Goal: Check status: Check status

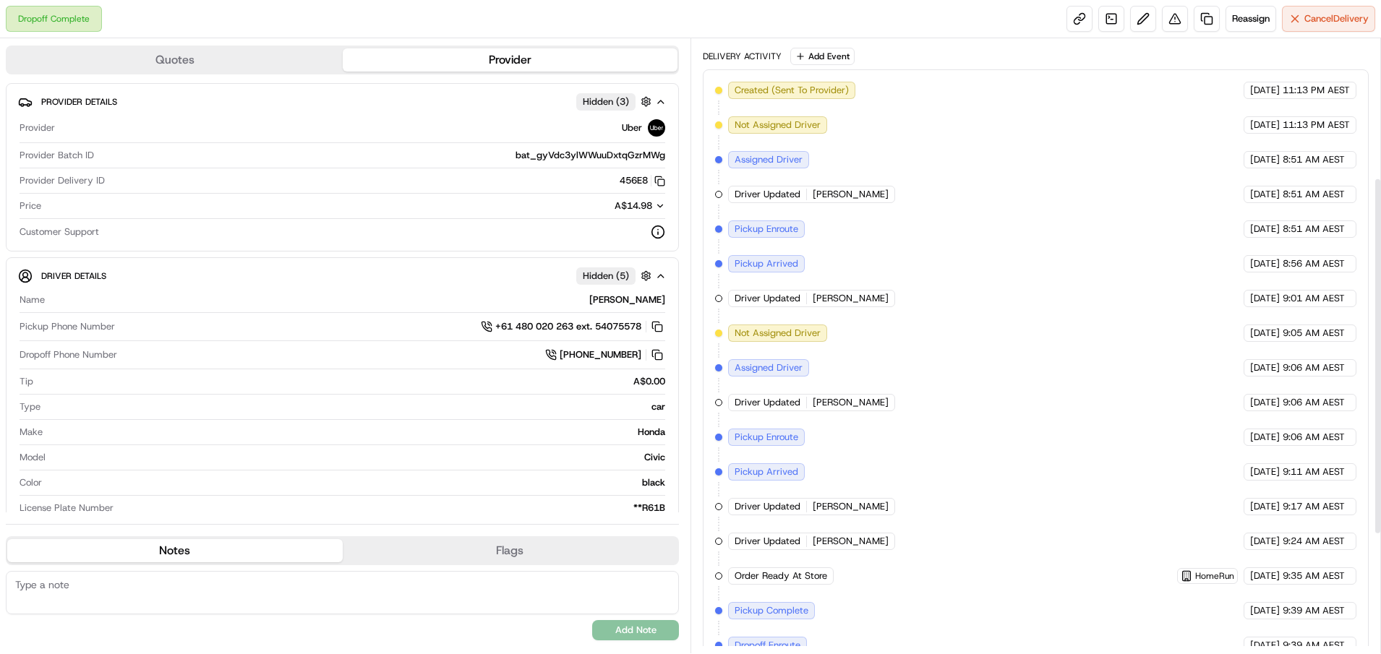
scroll to position [362, 0]
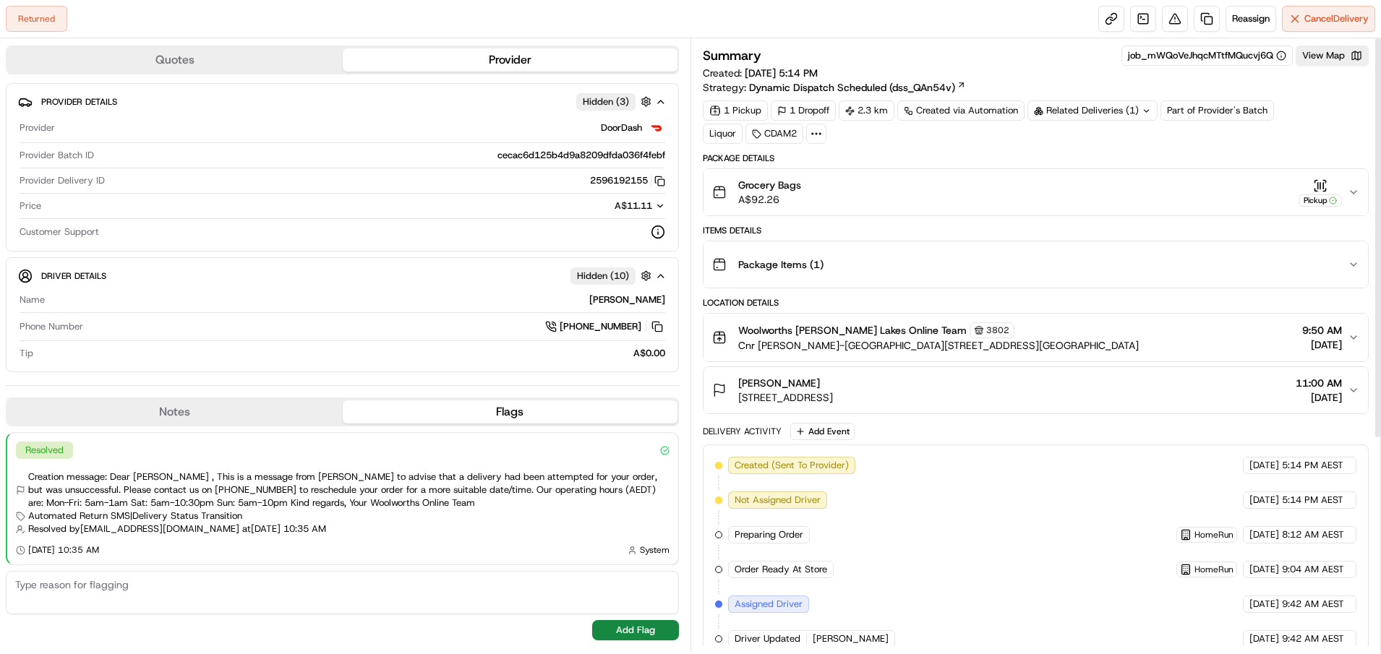
click at [1341, 44] on div "Summary job_mWQoVeJhqcMTtfMQucvj6Q View Map Created: 22/08/2025 5:14 PM Strateg…" at bounding box center [1036, 345] width 691 height 615
click at [1339, 51] on button "View Map" at bounding box center [1332, 56] width 73 height 20
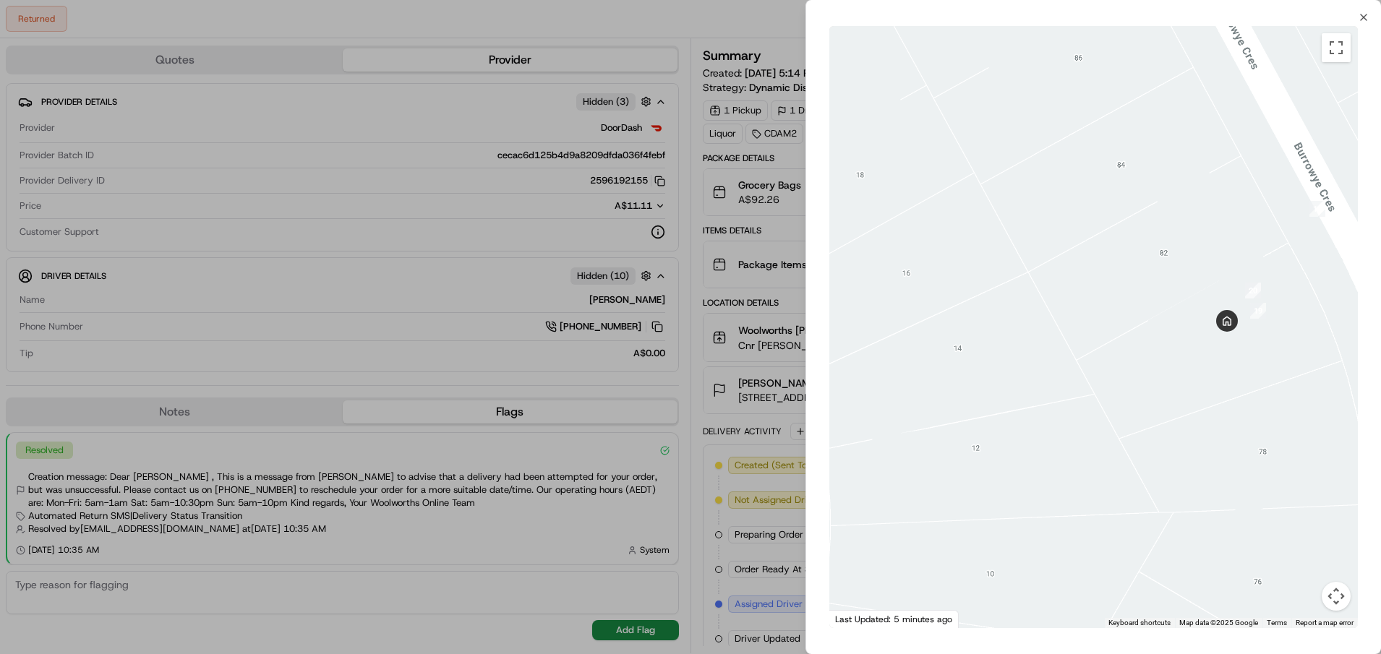
click at [675, 19] on div at bounding box center [690, 327] width 1381 height 654
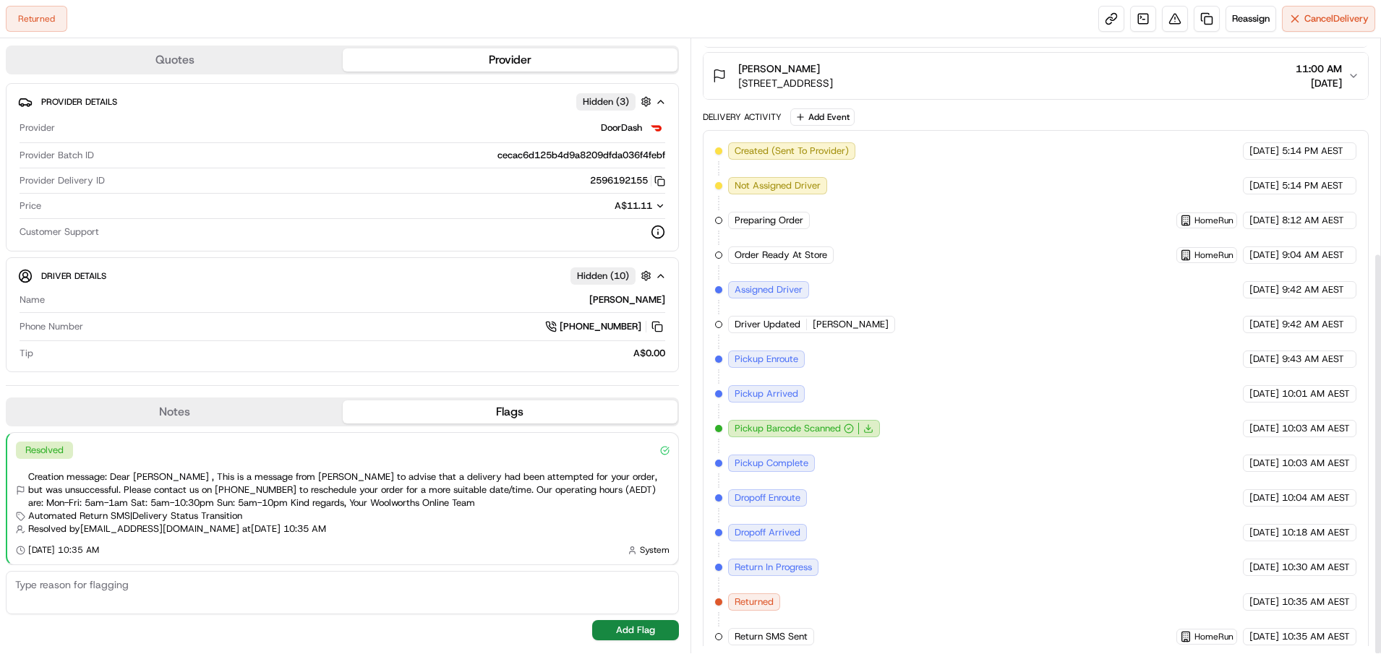
scroll to position [326, 0]
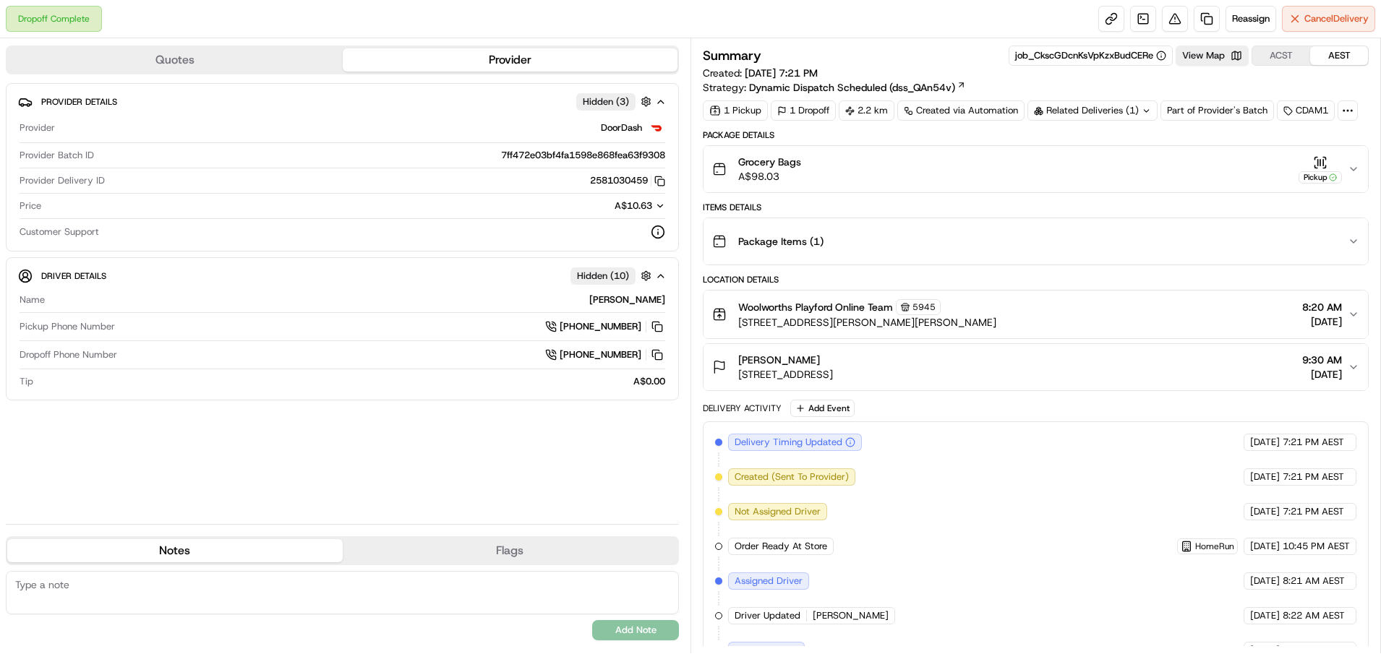
click at [1354, 164] on icon "button" at bounding box center [1354, 169] width 12 height 12
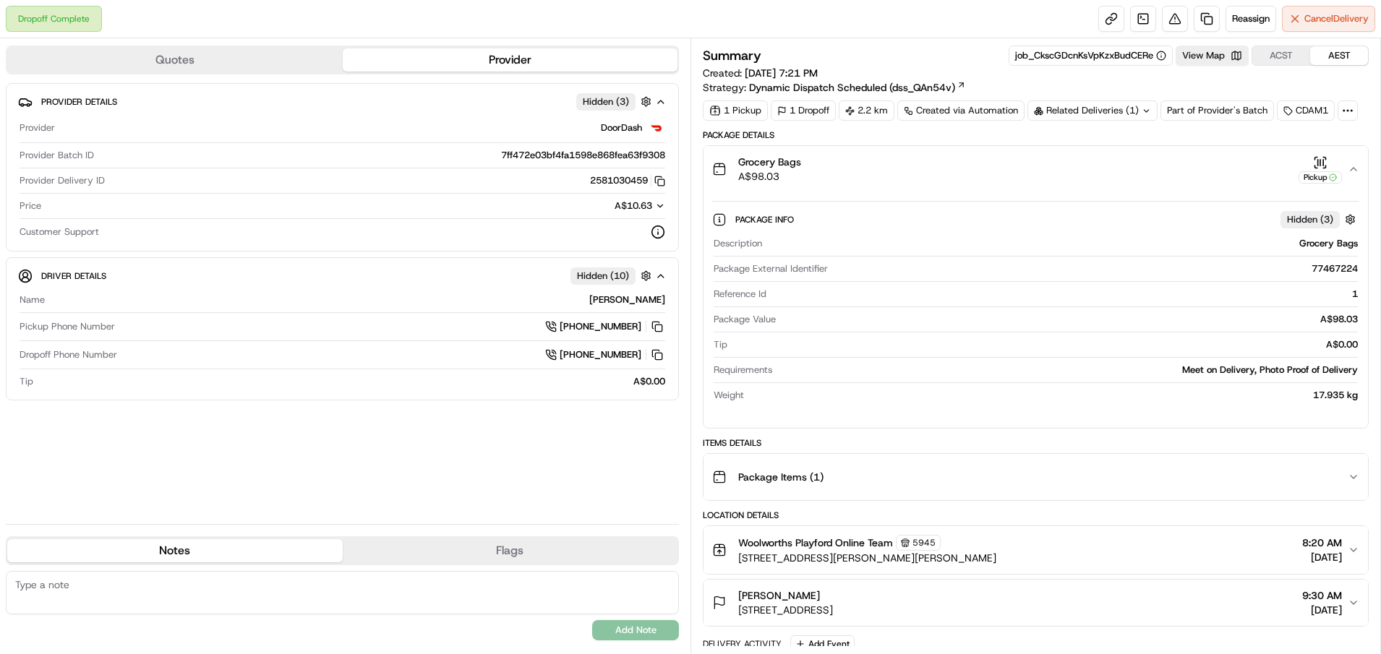
click at [1354, 166] on icon "button" at bounding box center [1354, 169] width 12 height 12
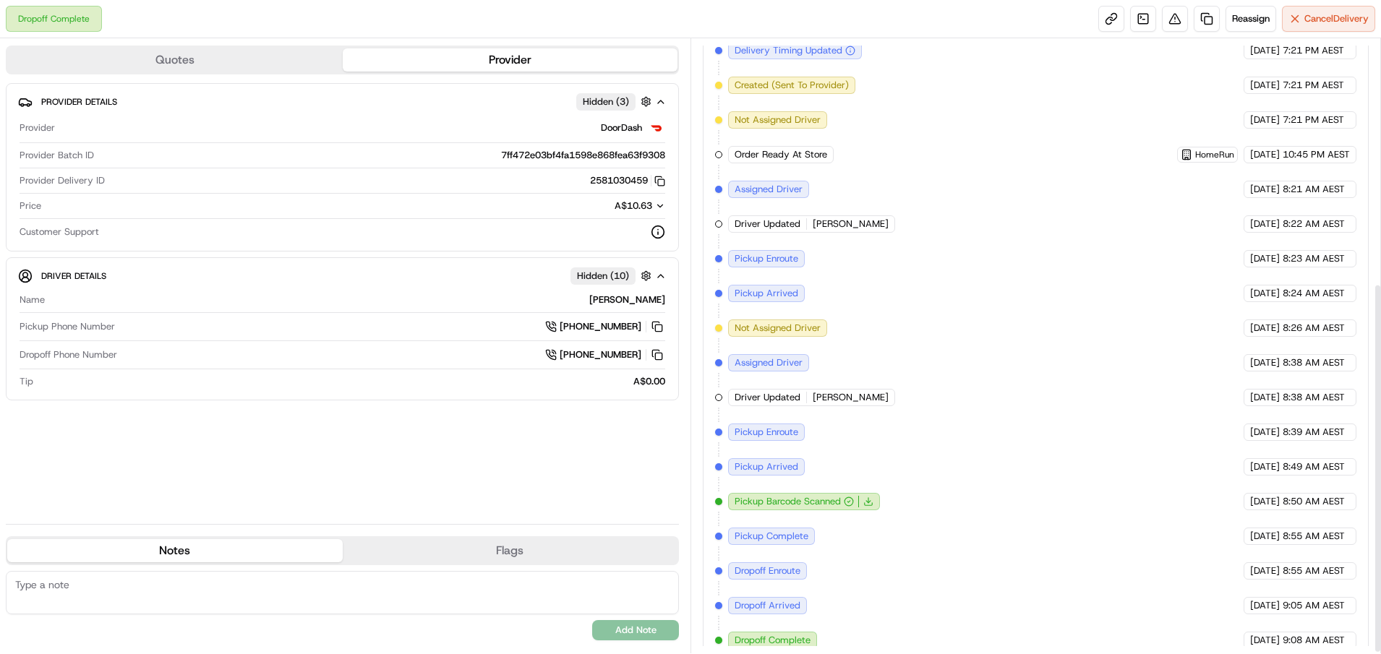
scroll to position [407, 0]
